Goal: Ask a question

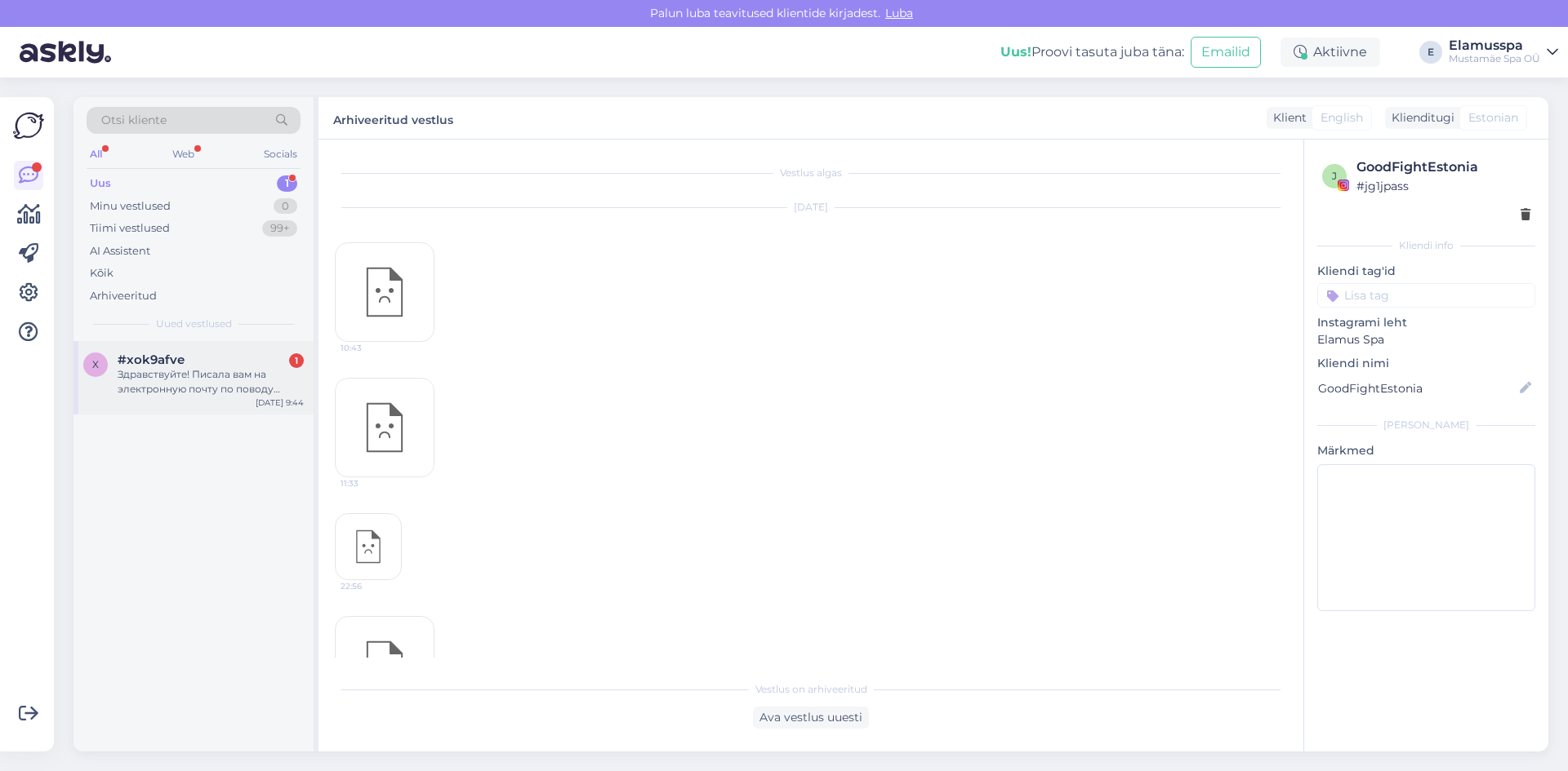
scroll to position [2998, 0]
click at [253, 350] on div "x #xok9afve 1 Здравствуйте! Писала вам на электронную почту по поводу бронирова…" at bounding box center [193, 378] width 240 height 73
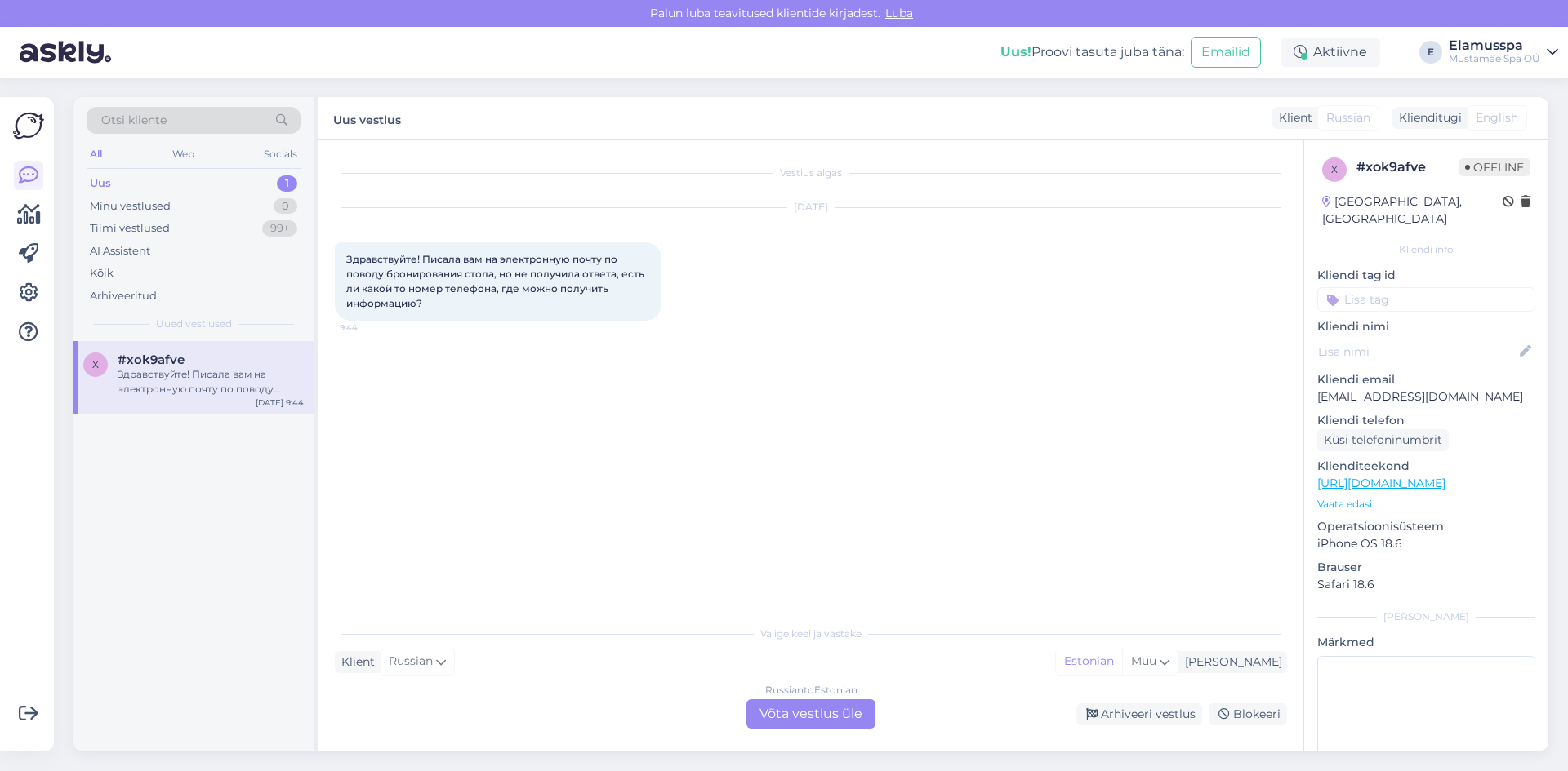
click at [454, 409] on div "Vestlus algas [DATE] Здравствуйте! Писала вам на электронную почту по поводу бр…" at bounding box center [817, 379] width 966 height 447
click at [829, 720] on div "Russian to Estonian Võta vestlus üle" at bounding box center [811, 714] width 129 height 29
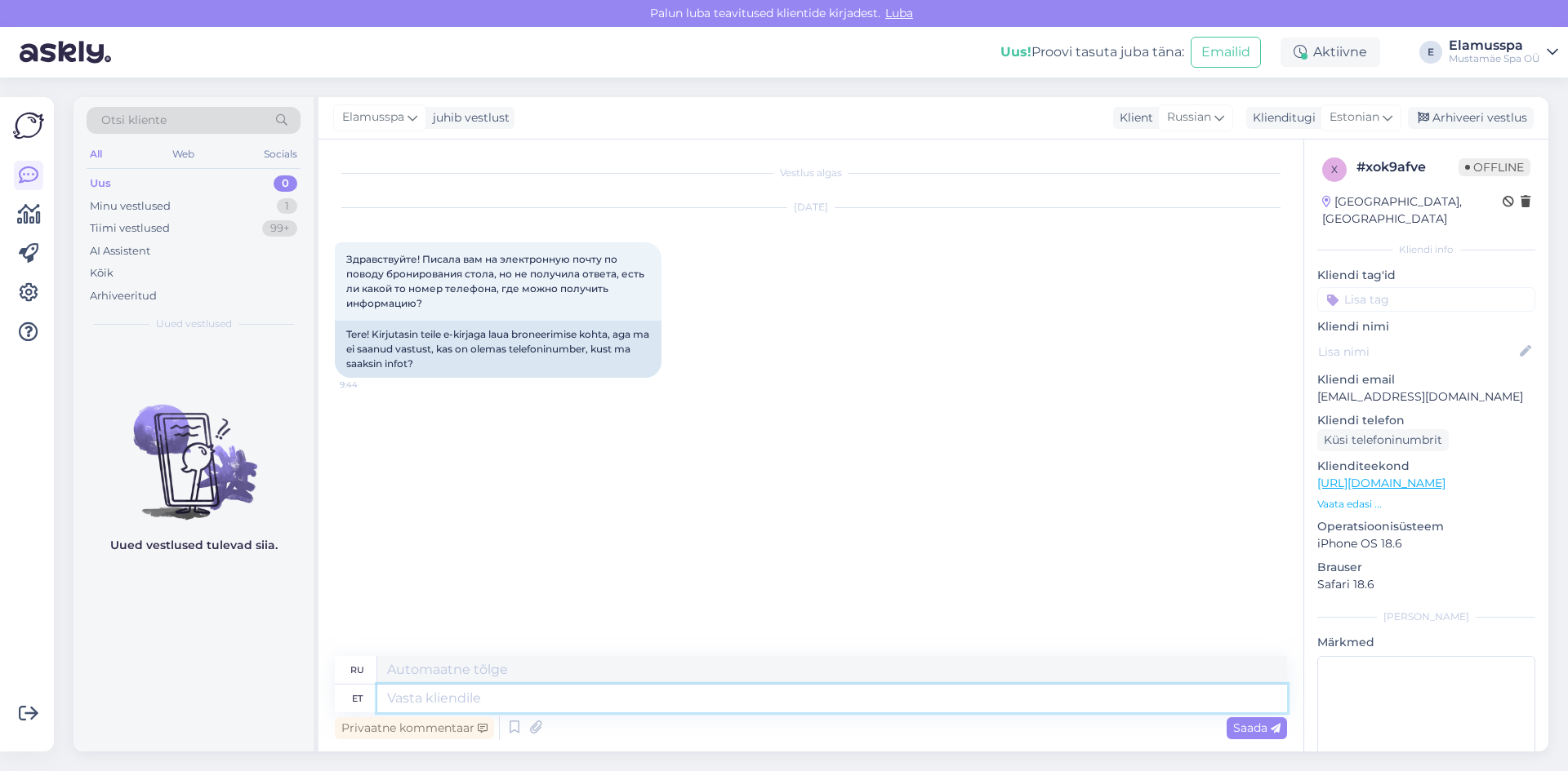
click at [694, 707] on textarea at bounding box center [832, 699] width 909 height 27
type textarea "Здр"
type textarea "Зд"
type textarea "Здравствуйте,"
type textarea "Привет,"
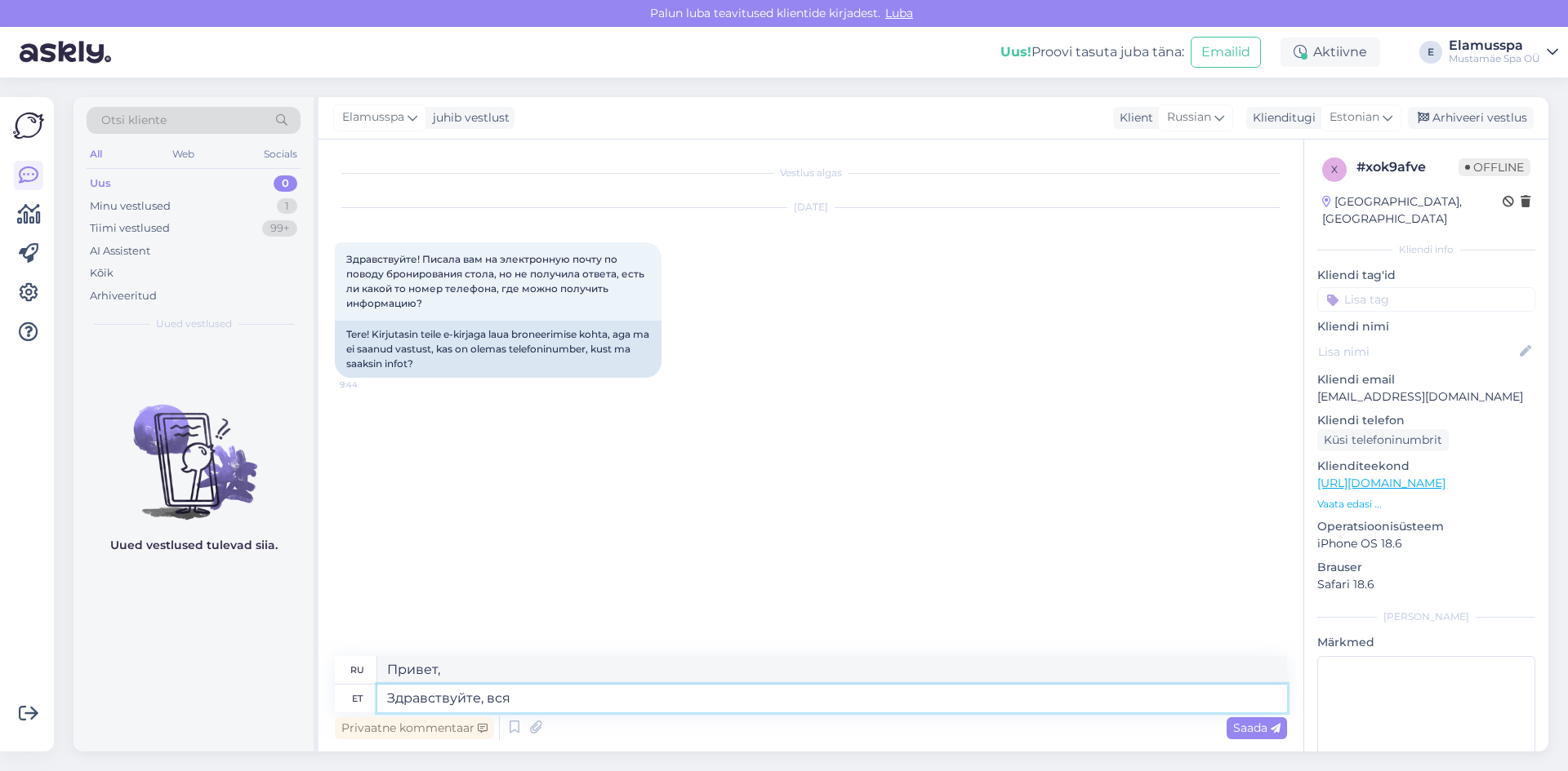
type textarea "Здравствуйте, вся"
type textarea "Всем привет"
type textarea "Здравствуйте, вся информация"
type textarea "Привет, вся информация"
type textarea "Здравствуйте, вся информация о бронированиях с"
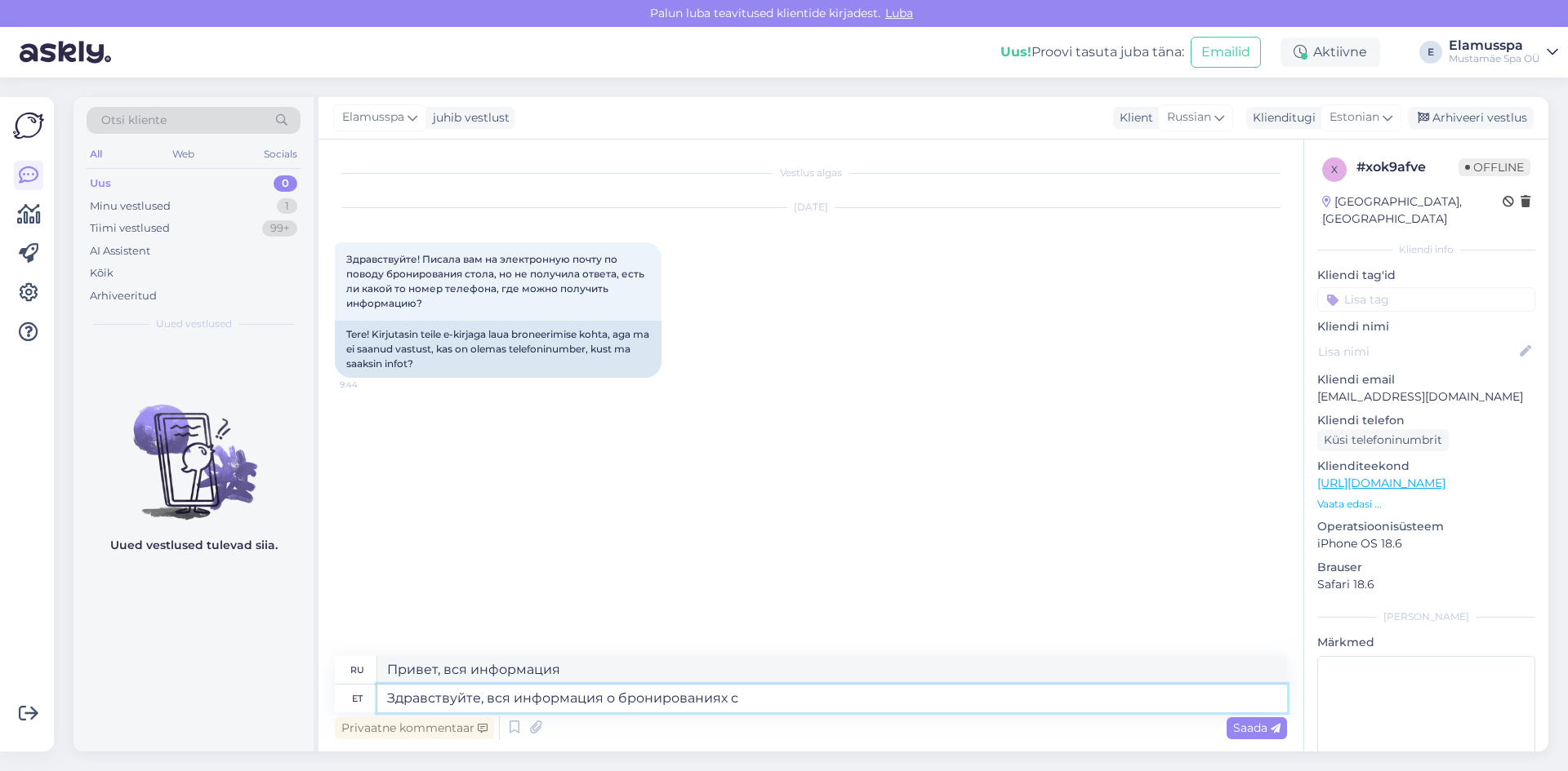
type textarea "Здравствуйте, вся информация о бронировании"
type textarea "Здравствуйте, вся информация о бронированиях столов"
type textarea "Здравствуйте, вся информация о бронировании столика"
type textarea "Здравствуйте, вся информация о бронированиях столов по поч"
type textarea "Здравствуйте, вся информация о бронировании"
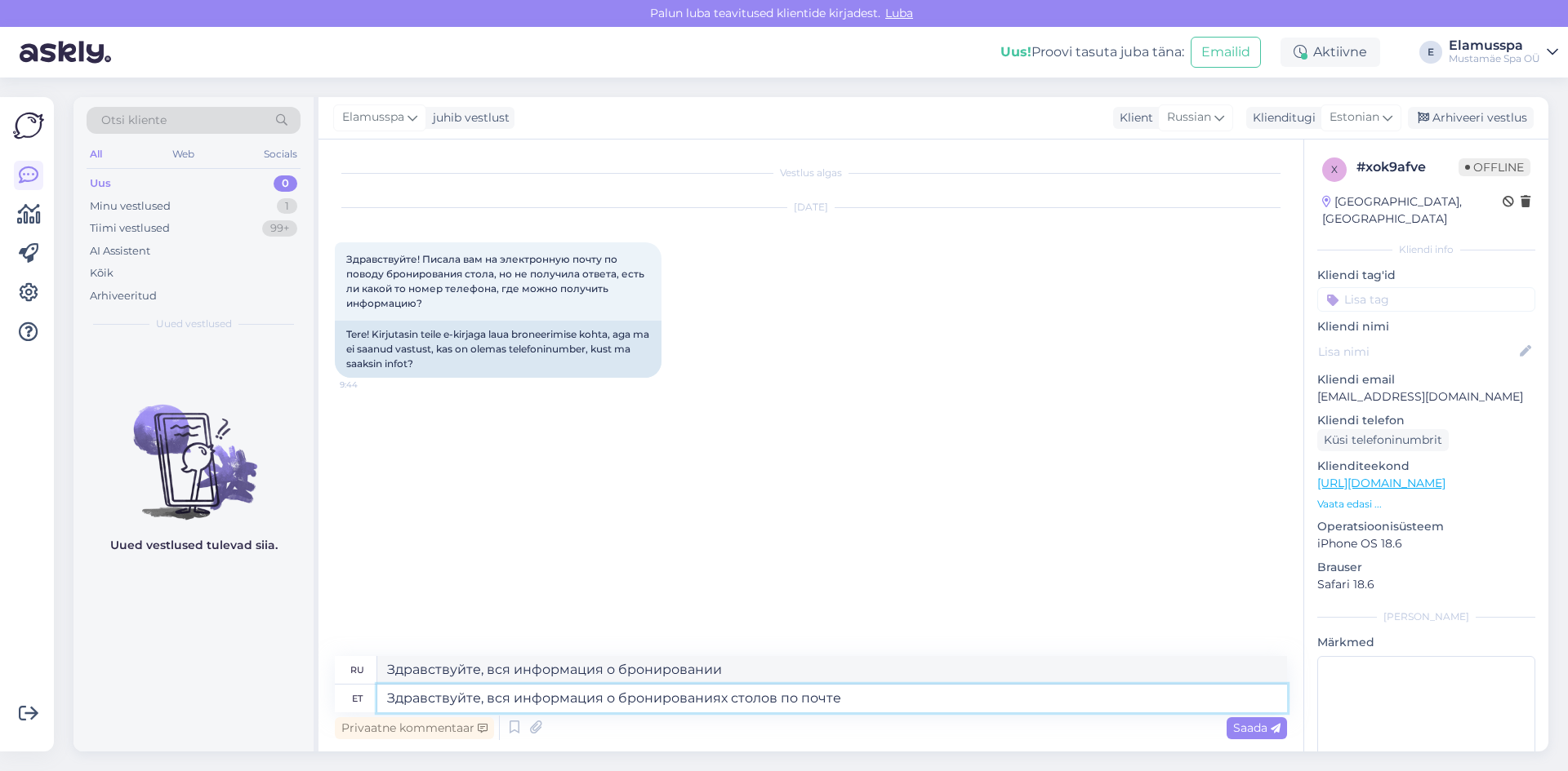
type textarea "Здравствуйте, вся информация о бронированиях столов по почте"
type textarea "Здравствуйте, вся информация по бронированию по почте."
type textarea "Здравствуйте, вся информация о бронированиях столов по почте"
type textarea "Здравствуйте, вся информация о бронировании по почте."
click at [874, 697] on textarea "Здравствуйте, вся информация о бронированиях столов по почте" at bounding box center [832, 699] width 909 height 27
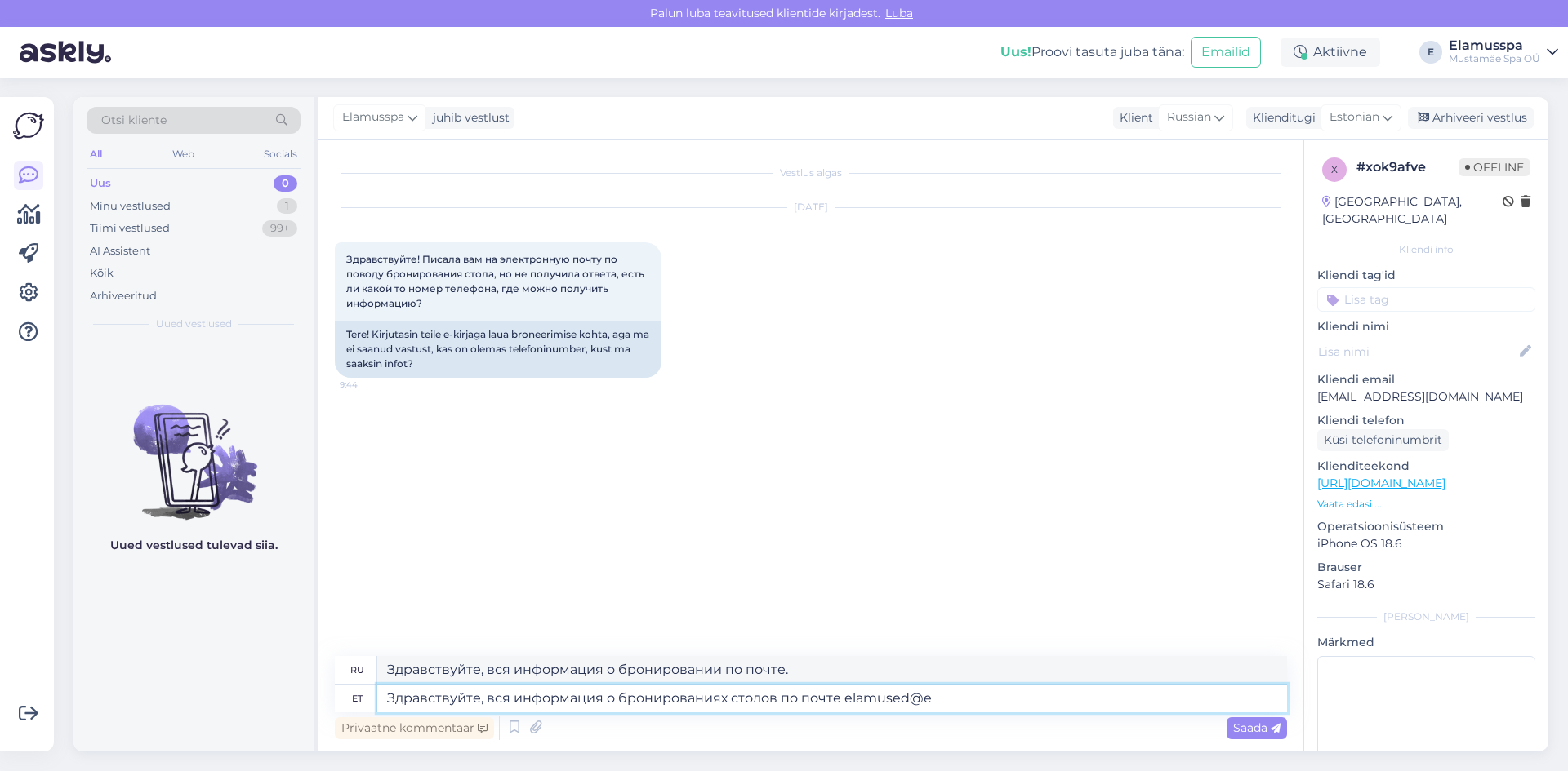
type textarea "Здравствуйте, вся информация о бронированиях столов по почте elamused@el"
type textarea "Здравствуйте, вся информация об элементах столов по почте elamused@"
type textarea "Здравствуйте, вся информация о бронированиях столов по почте [EMAIL_ADDRESS][DO…"
type textarea "Здравствуйте, вся информация об элементах столов по почте [EMAIL_ADDRESS][DOMAI…"
click at [624, 701] on textarea "Здравствуйте, вся информация о бронированиях столов по почте [EMAIL_ADDRESS][DO…" at bounding box center [832, 699] width 909 height 27
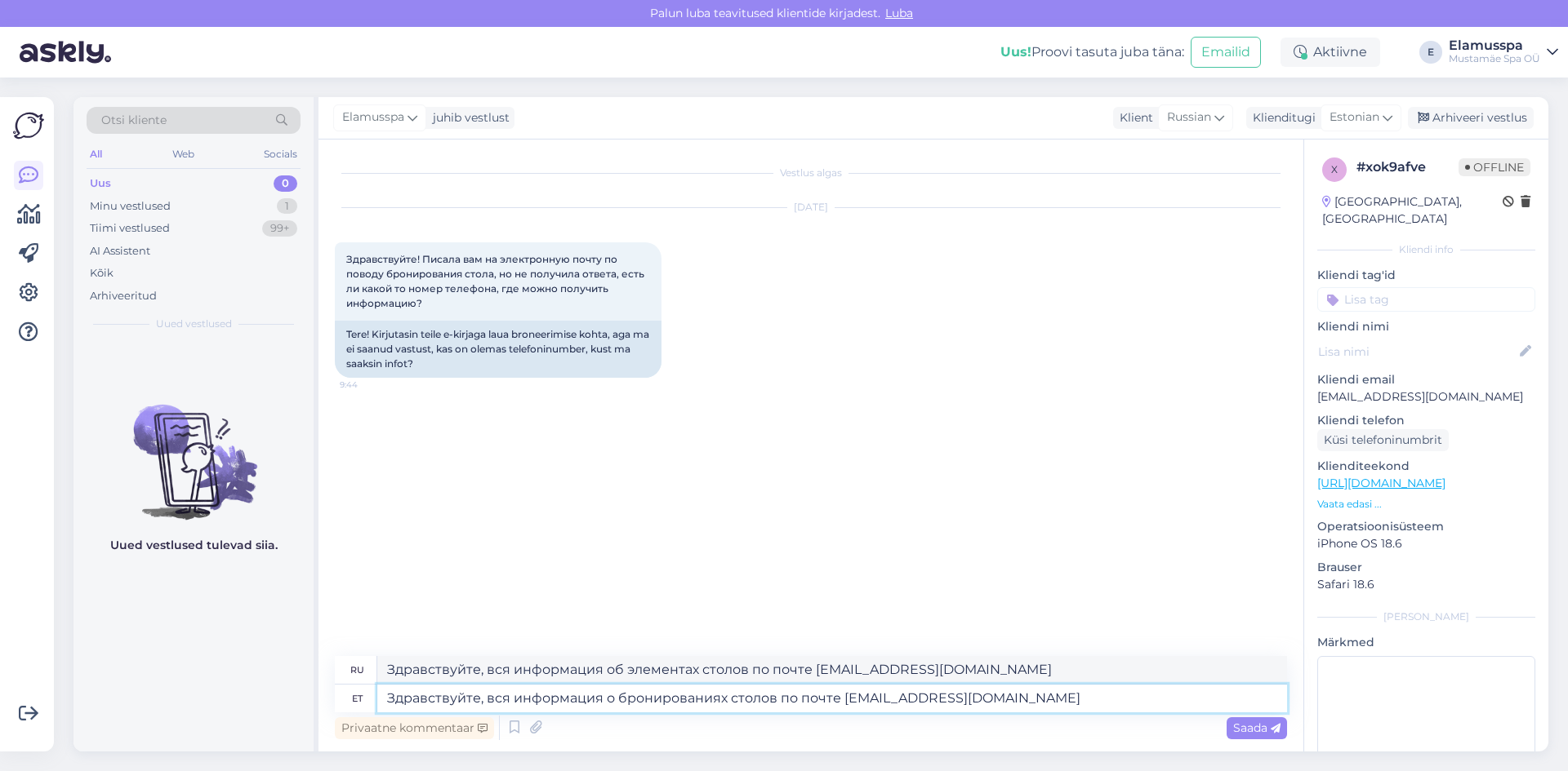
click at [611, 698] on textarea "Здравствуйте, вся информация о бронированиях столов по почте [EMAIL_ADDRESS][DO…" at bounding box center [832, 699] width 909 height 27
drag, startPoint x: 772, startPoint y: 696, endPoint x: 713, endPoint y: 701, distance: 59.2
click at [713, 701] on textarea "Здравствуйте, вся информация о бронированиях столов по почте [EMAIL_ADDRESS][DO…" at bounding box center [832, 699] width 909 height 27
type textarea "Здравствуйте, вся информация о бронированиии стола по почте [EMAIL_ADDRESS][DOM…"
type textarea "Здравствуйте, вся информация о бронировании и столе по почте [EMAIL_ADDRESS][DO…"
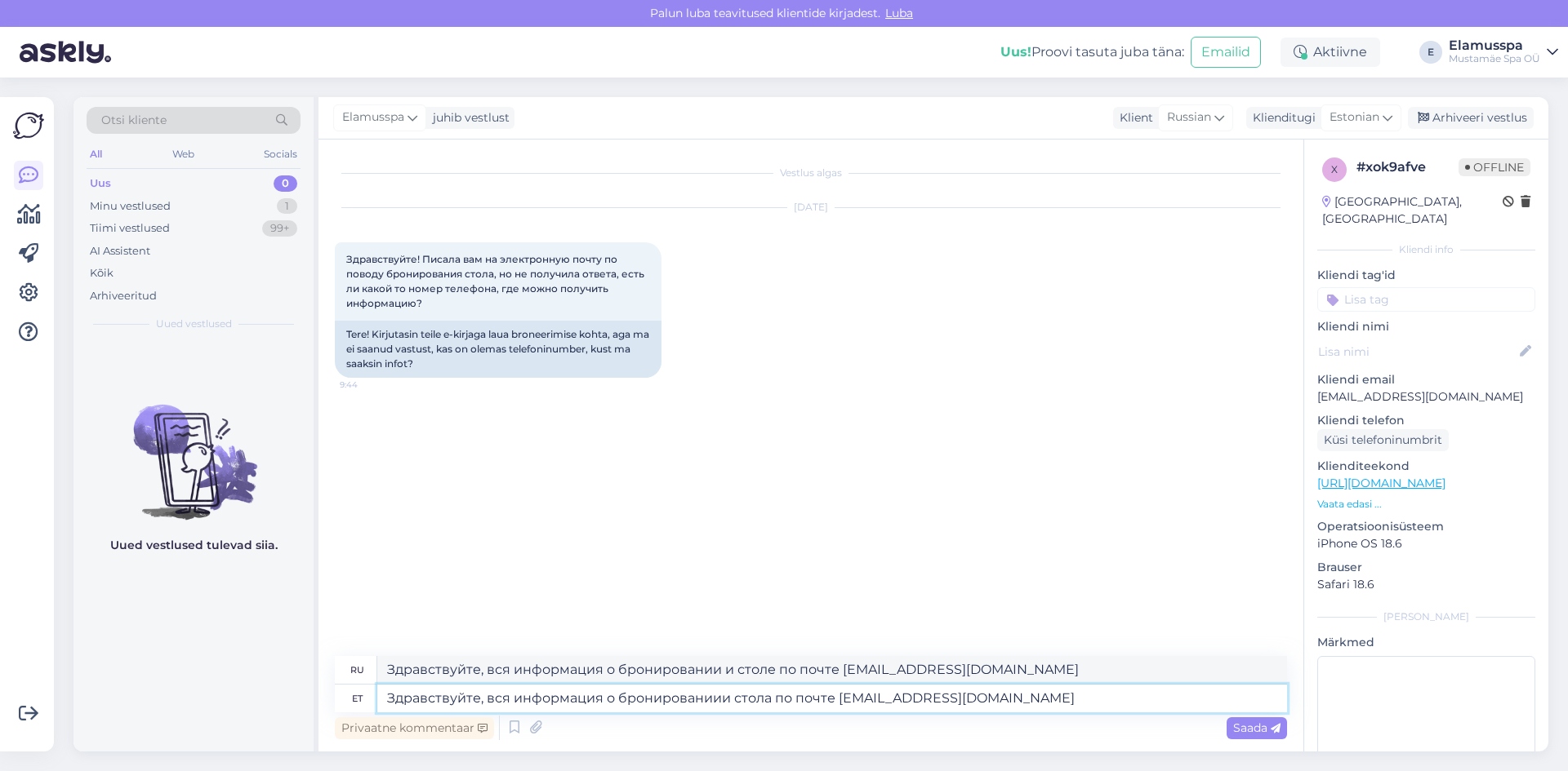
click at [515, 707] on textarea "Здравствуйте, вся информация о бронированиии стола по почте [EMAIL_ADDRESS][DOM…" at bounding box center [832, 699] width 909 height 27
click at [812, 703] on textarea "Здравствуйте, вся информация о бронированиии стола по почте [EMAIL_ADDRESS][DOM…" at bounding box center [832, 699] width 909 height 27
type textarea "Здравствуйте, вся информация о бронированиии стола по почте [EMAIL_ADDRESS][DOM…"
drag, startPoint x: 591, startPoint y: 642, endPoint x: 0, endPoint y: 604, distance: 592.2
click at [0, 604] on div "Võimalused Veendu, et Askly loob sulle väärtust. Sulge Ühenda FB ja IG sõnumid …" at bounding box center [784, 425] width 1568 height 694
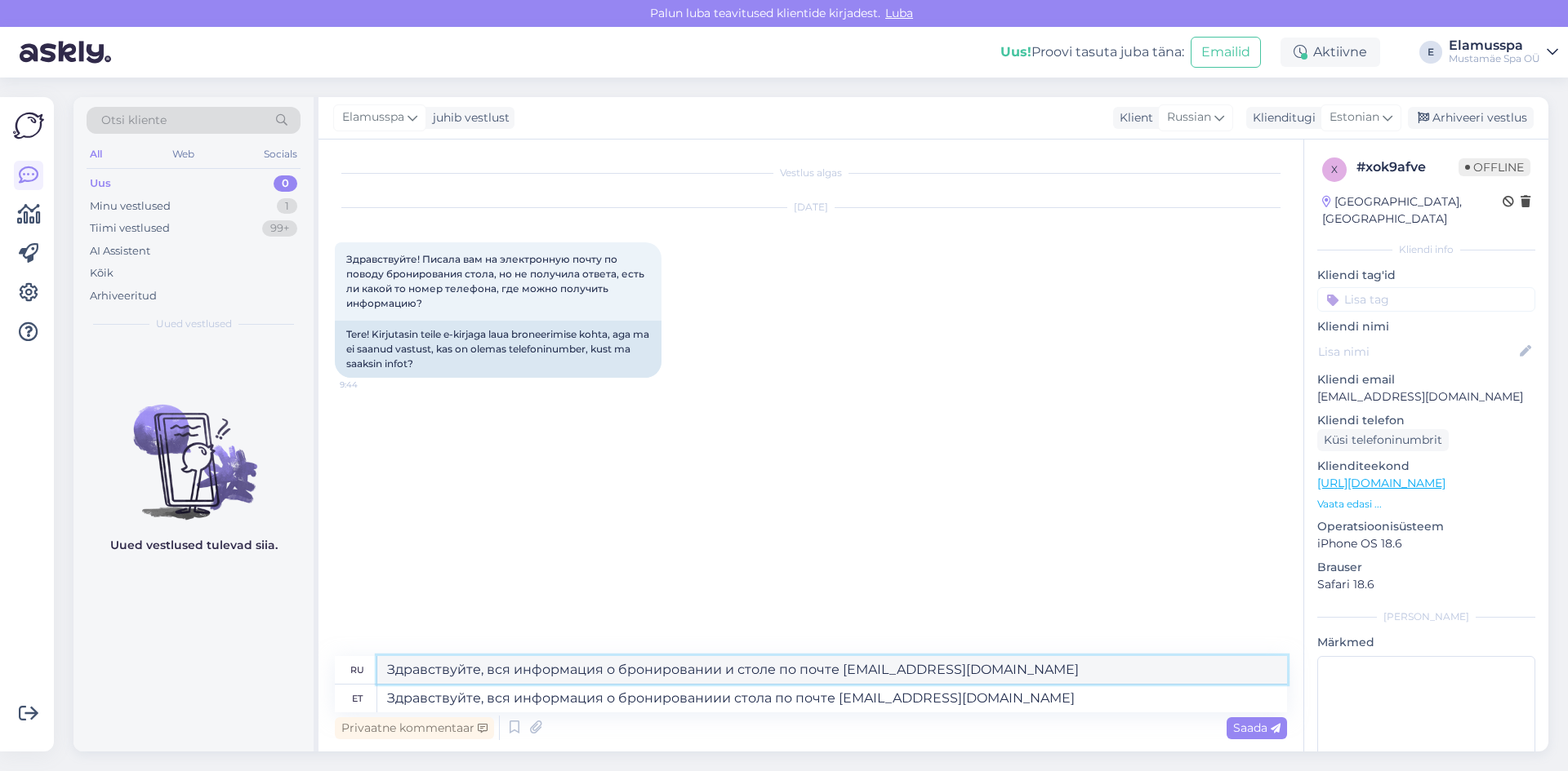
paste textarea "и стола"
type textarea "Здравствуйте, вся информация о бронированиии стола по почте [EMAIL_ADDRESS][DOM…"
click at [1246, 730] on span "Saada" at bounding box center [1257, 728] width 48 height 15
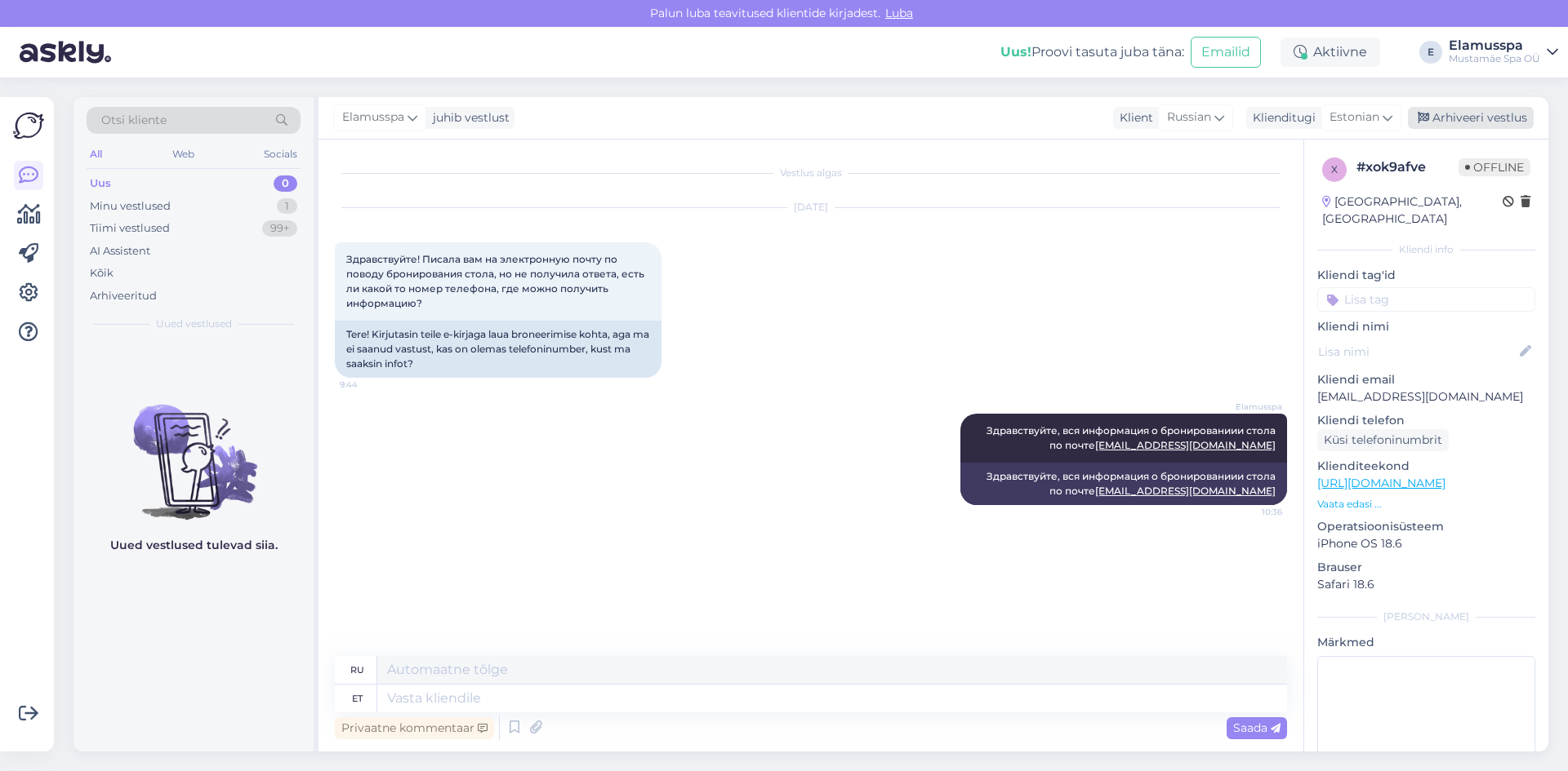
click at [1454, 125] on div "Arhiveeri vestlus" at bounding box center [1470, 118] width 125 height 22
